Goal: Task Accomplishment & Management: Use online tool/utility

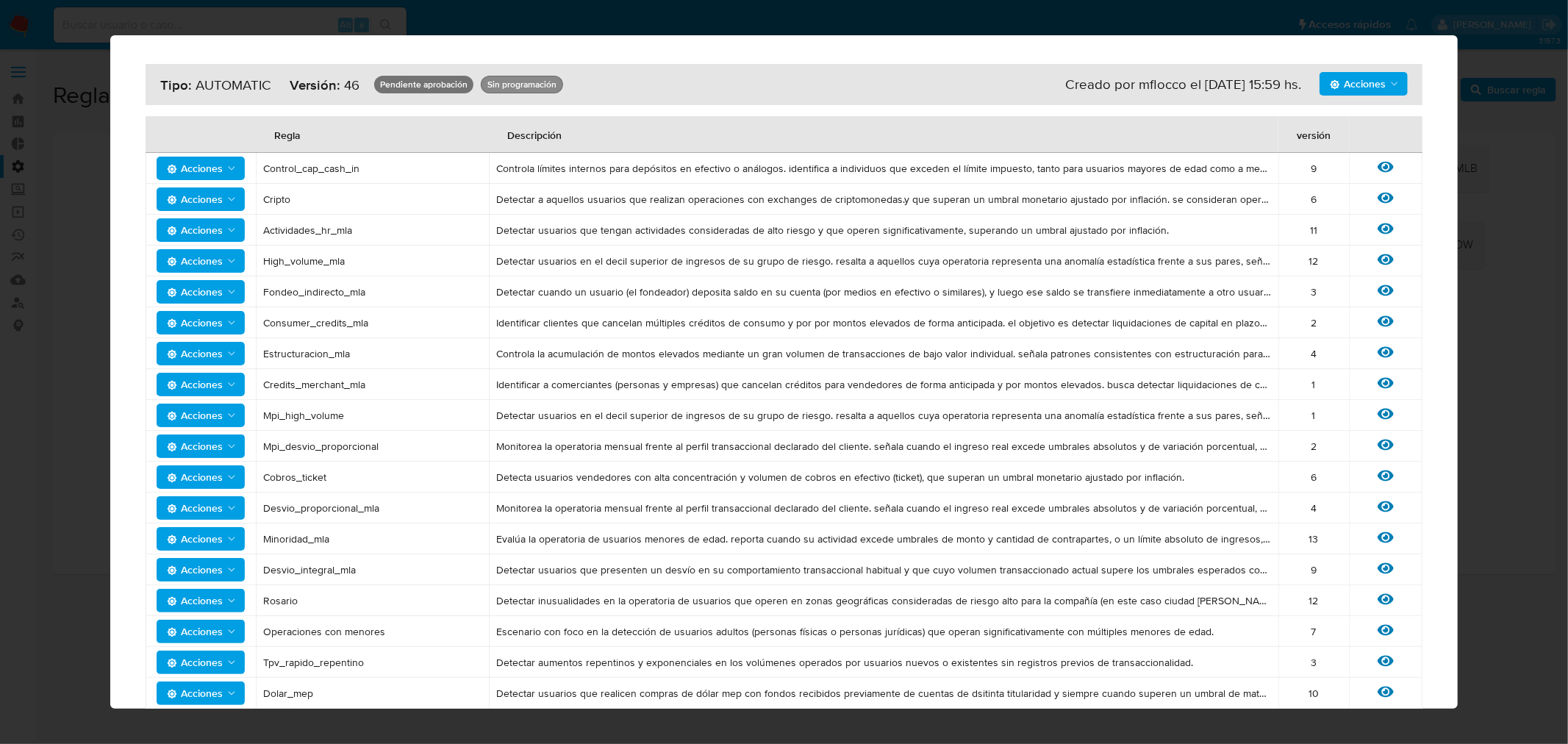
scroll to position [355, 0]
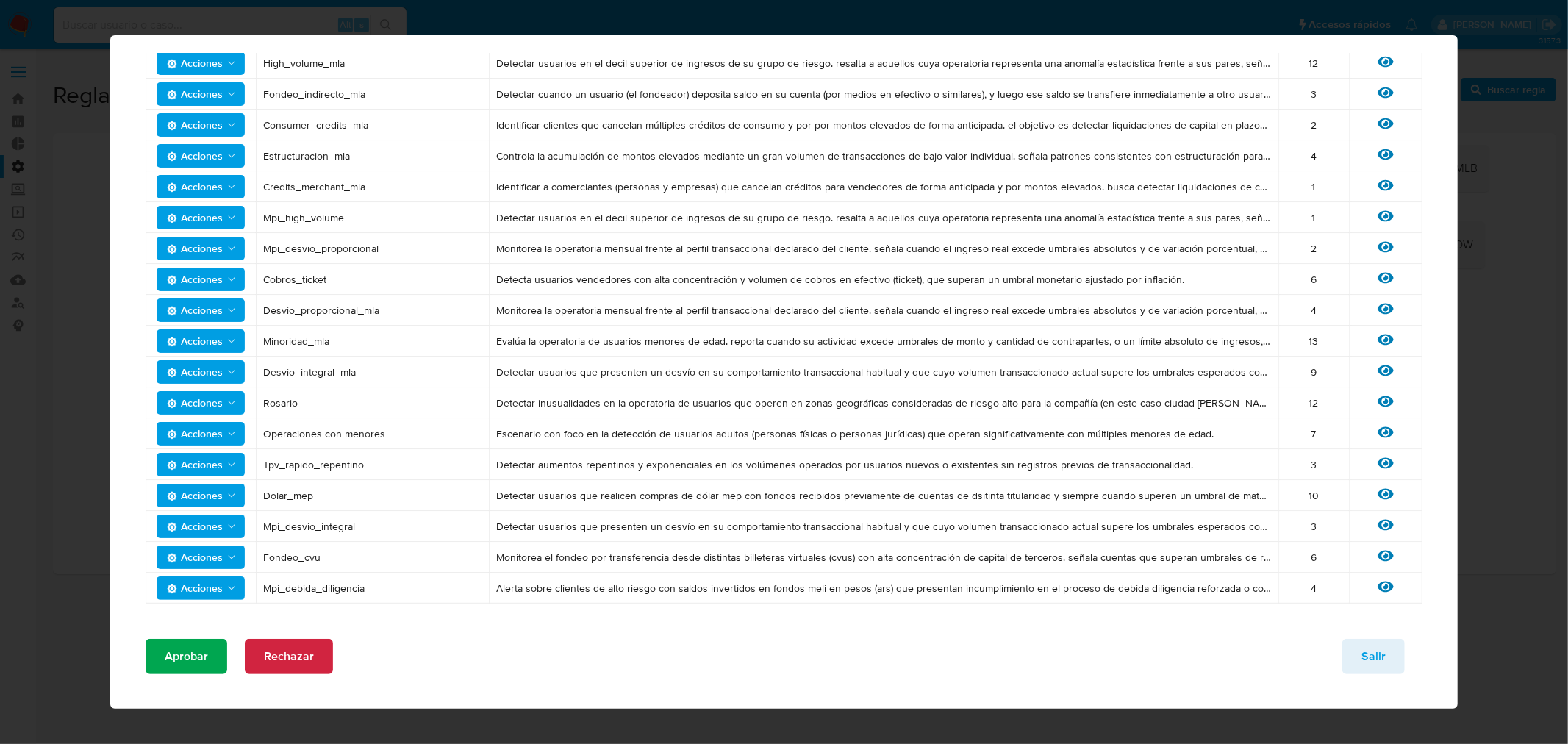
click at [194, 648] on span "Aprobar" at bounding box center [186, 657] width 43 height 32
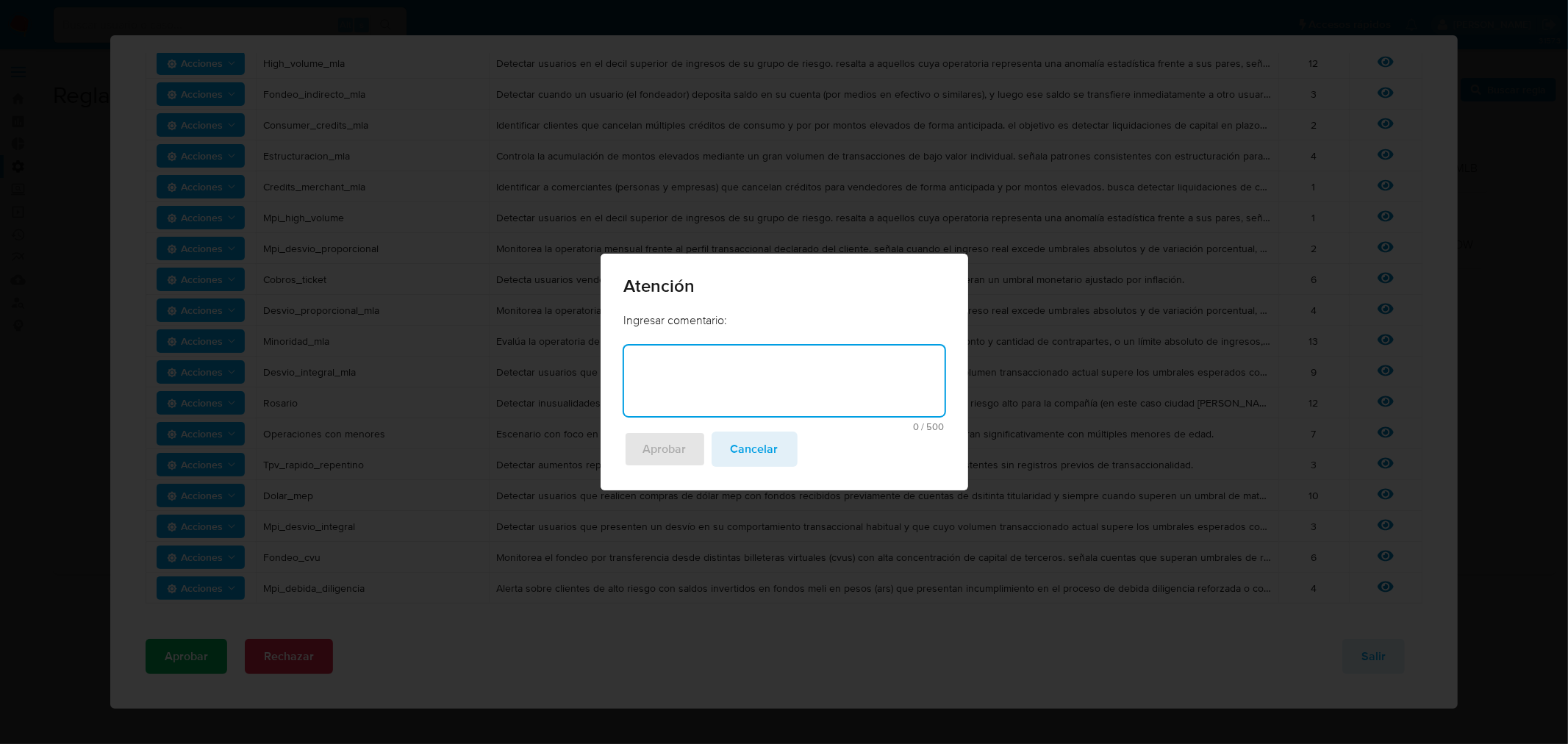
click at [799, 383] on textarea at bounding box center [785, 381] width 321 height 71
type textarea "modifivcac"
type textarea "Ajuste MPI y Fondeo_CVU"
click at [655, 461] on span "Aprobar" at bounding box center [665, 450] width 43 height 32
